Goal: Task Accomplishment & Management: Use online tool/utility

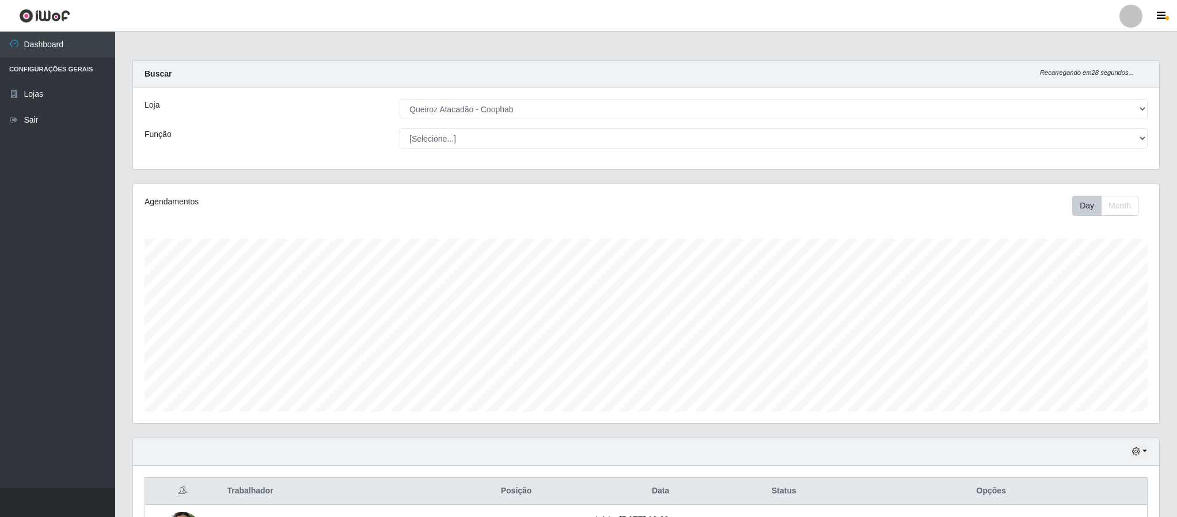
select select "463"
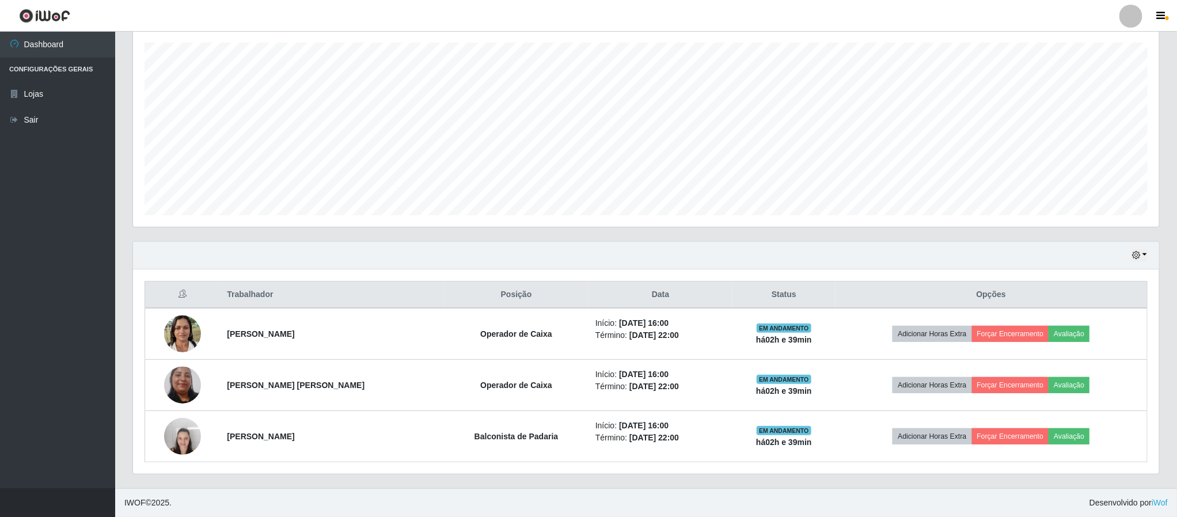
scroll to position [240, 1025]
click at [1139, 255] on icon "button" at bounding box center [1136, 255] width 8 height 8
click at [1085, 319] on button "3 dias" at bounding box center [1101, 325] width 91 height 24
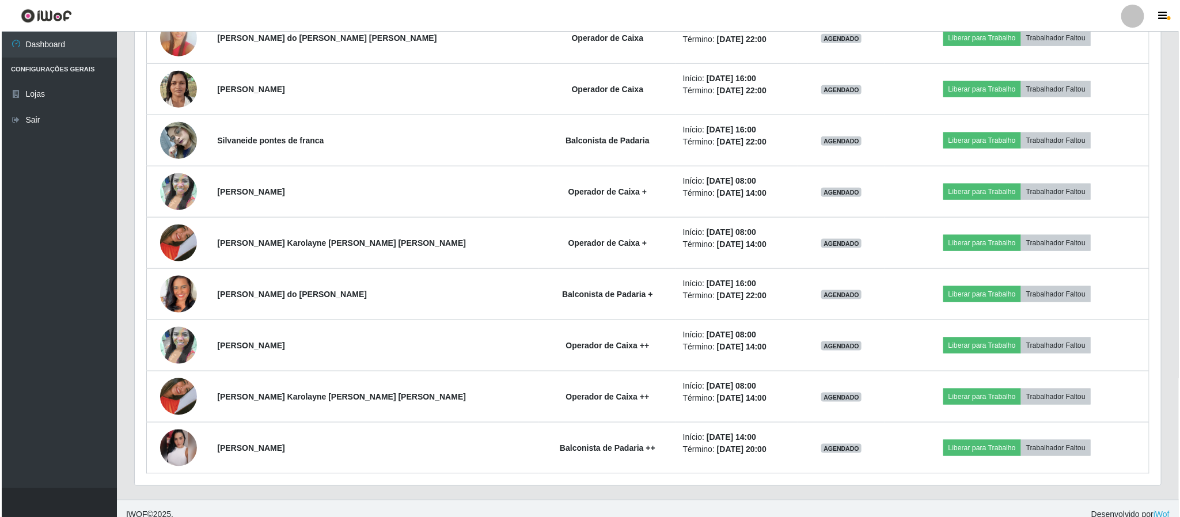
scroll to position [650, 0]
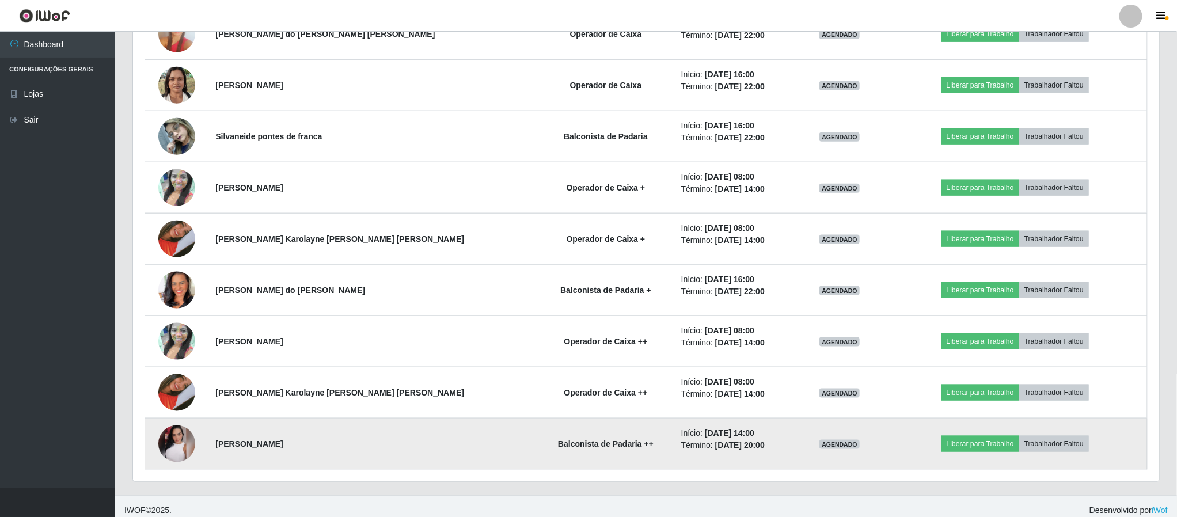
click at [187, 448] on img at bounding box center [176, 444] width 37 height 37
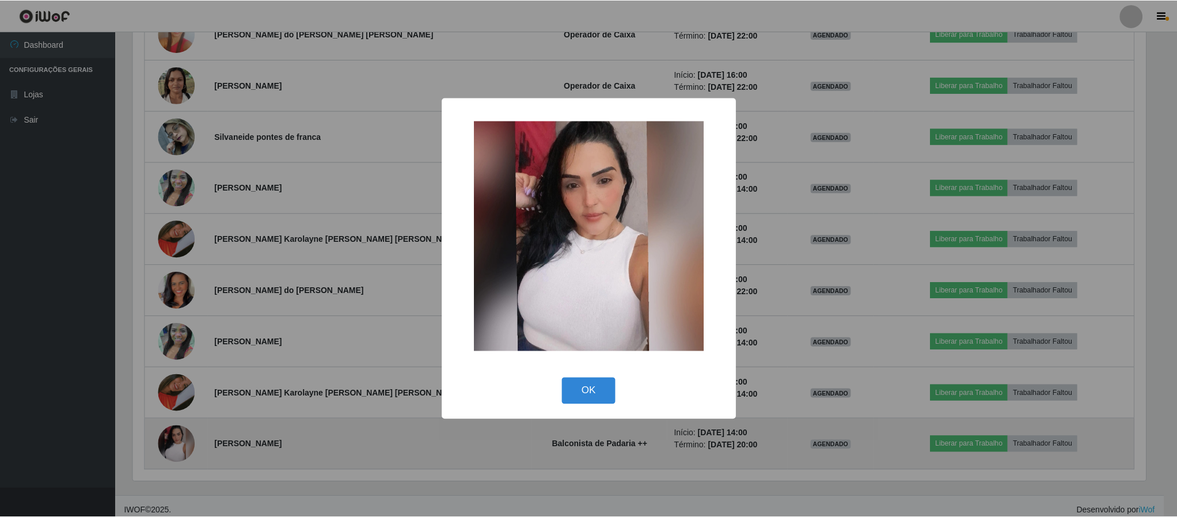
scroll to position [240, 1016]
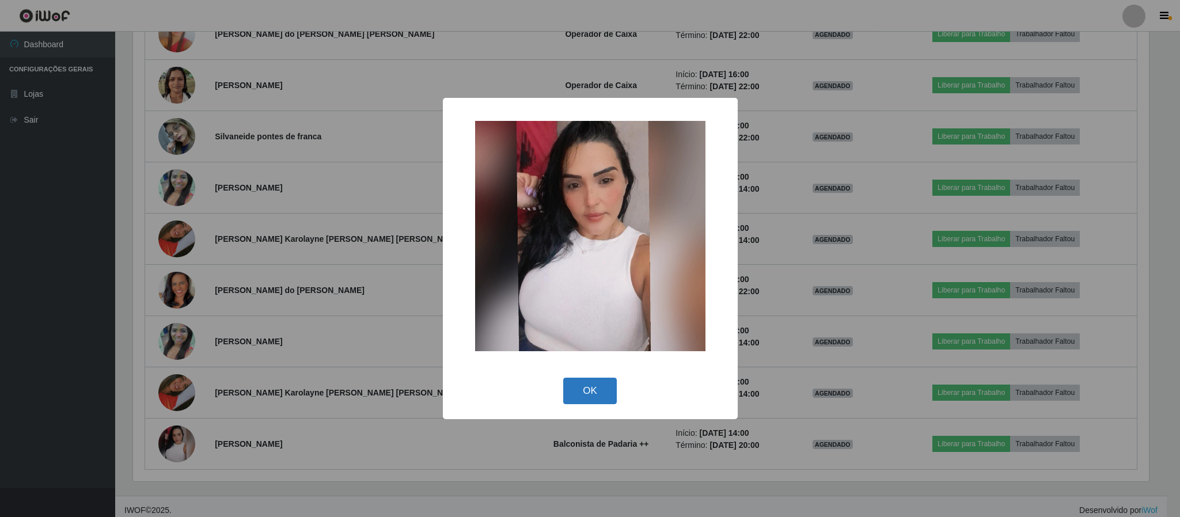
click at [597, 385] on button "OK" at bounding box center [590, 391] width 54 height 27
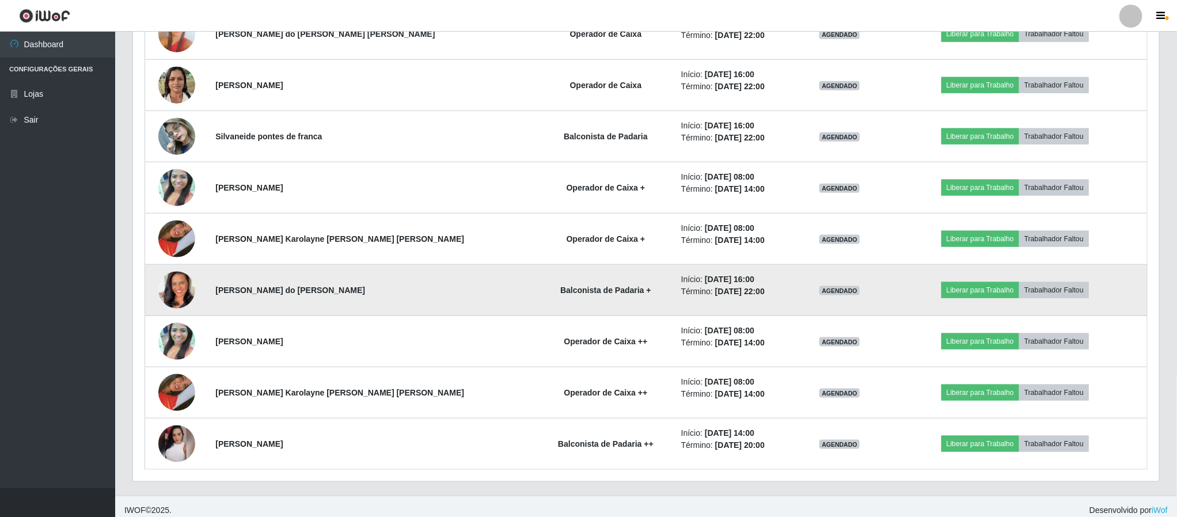
scroll to position [664, 0]
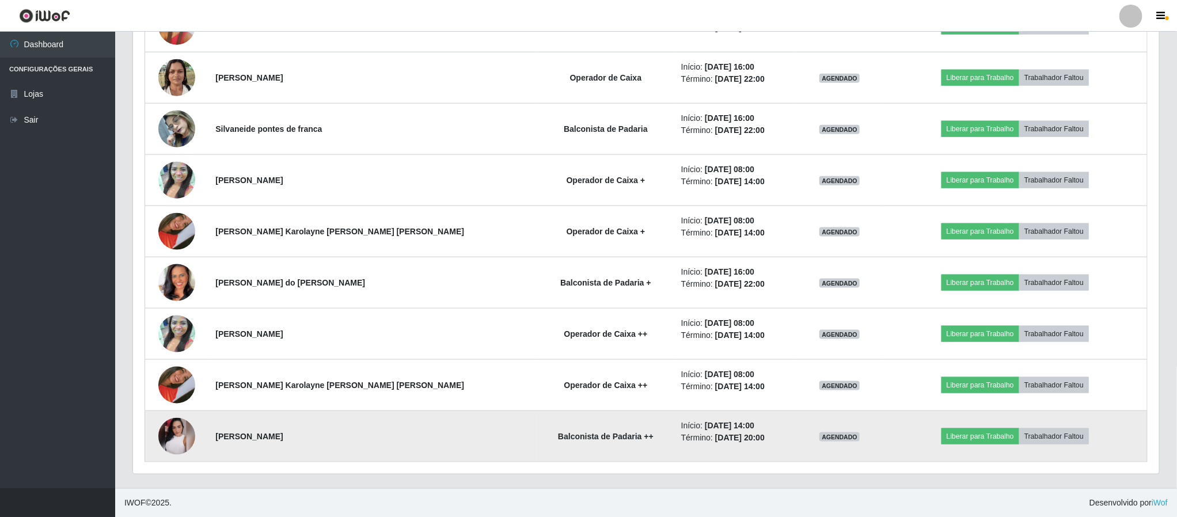
drag, startPoint x: 593, startPoint y: 380, endPoint x: 565, endPoint y: 436, distance: 62.3
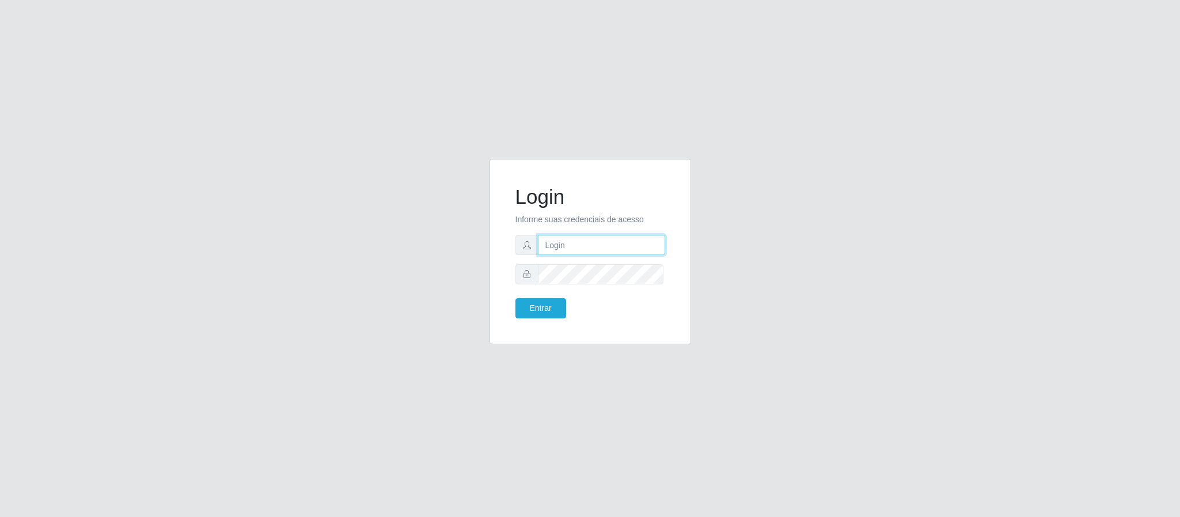
click at [593, 245] on input "text" at bounding box center [601, 245] width 127 height 20
type input "[PERSON_NAME][EMAIL_ADDRESS][PERSON_NAME][DOMAIN_NAME]"
click at [548, 308] on button "Entrar" at bounding box center [541, 308] width 51 height 20
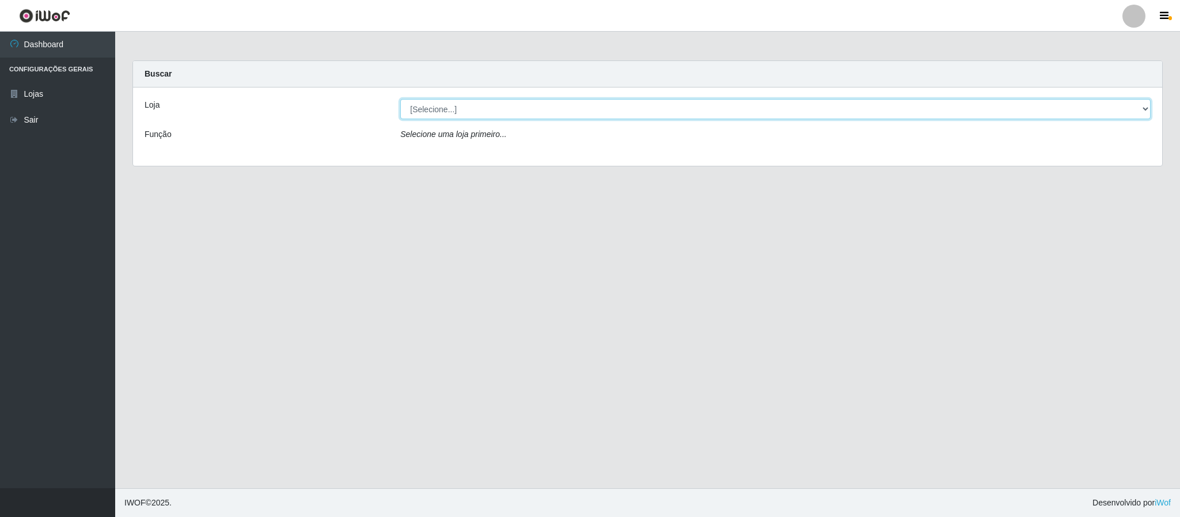
click at [1144, 106] on select "[Selecione...] Queiroz Atacadão - Coophab" at bounding box center [775, 109] width 751 height 20
select select "463"
click at [400, 99] on select "[Selecione...] Queiroz Atacadão - Coophab" at bounding box center [775, 109] width 751 height 20
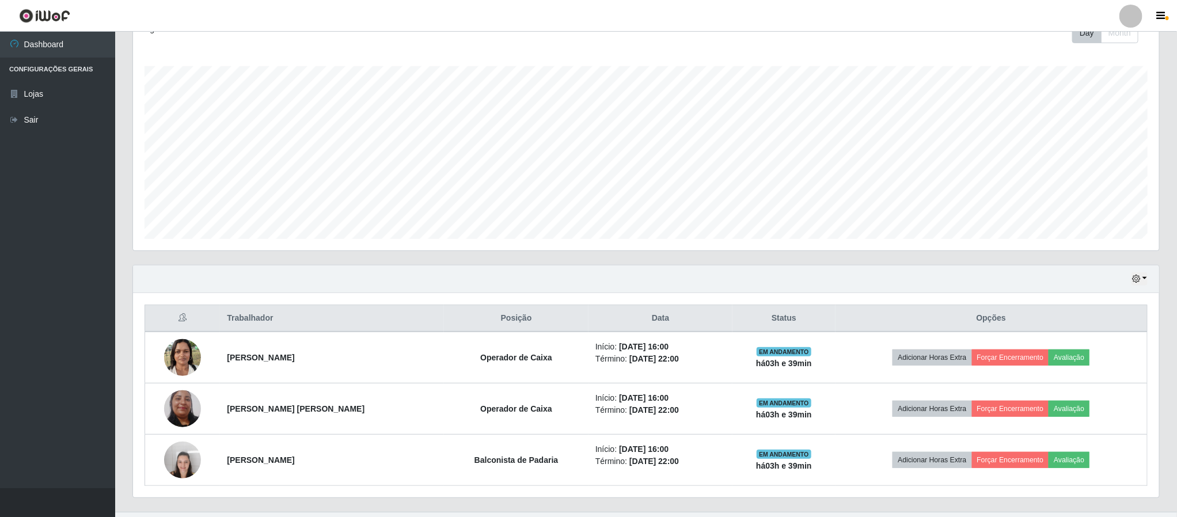
scroll to position [200, 0]
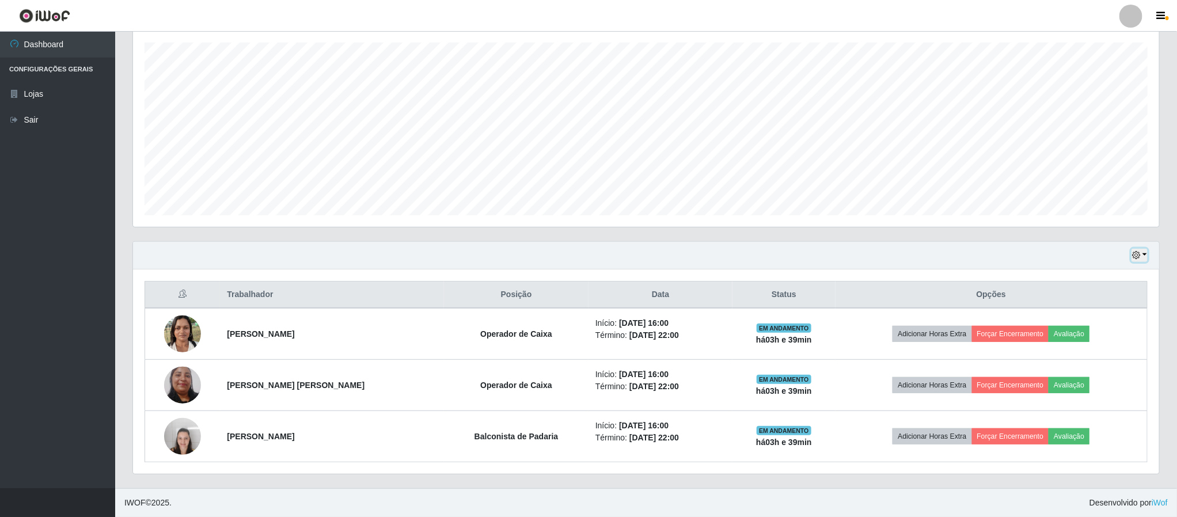
click at [1135, 252] on icon "button" at bounding box center [1136, 255] width 8 height 8
click at [1081, 325] on button "3 dias" at bounding box center [1101, 325] width 91 height 24
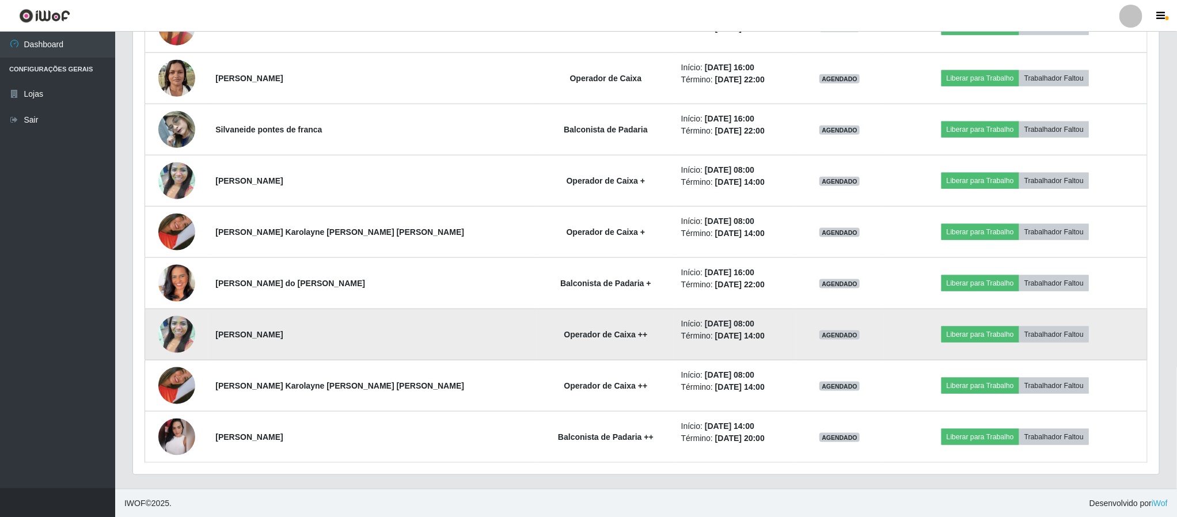
scroll to position [664, 0]
